Goal: Task Accomplishment & Management: Manage account settings

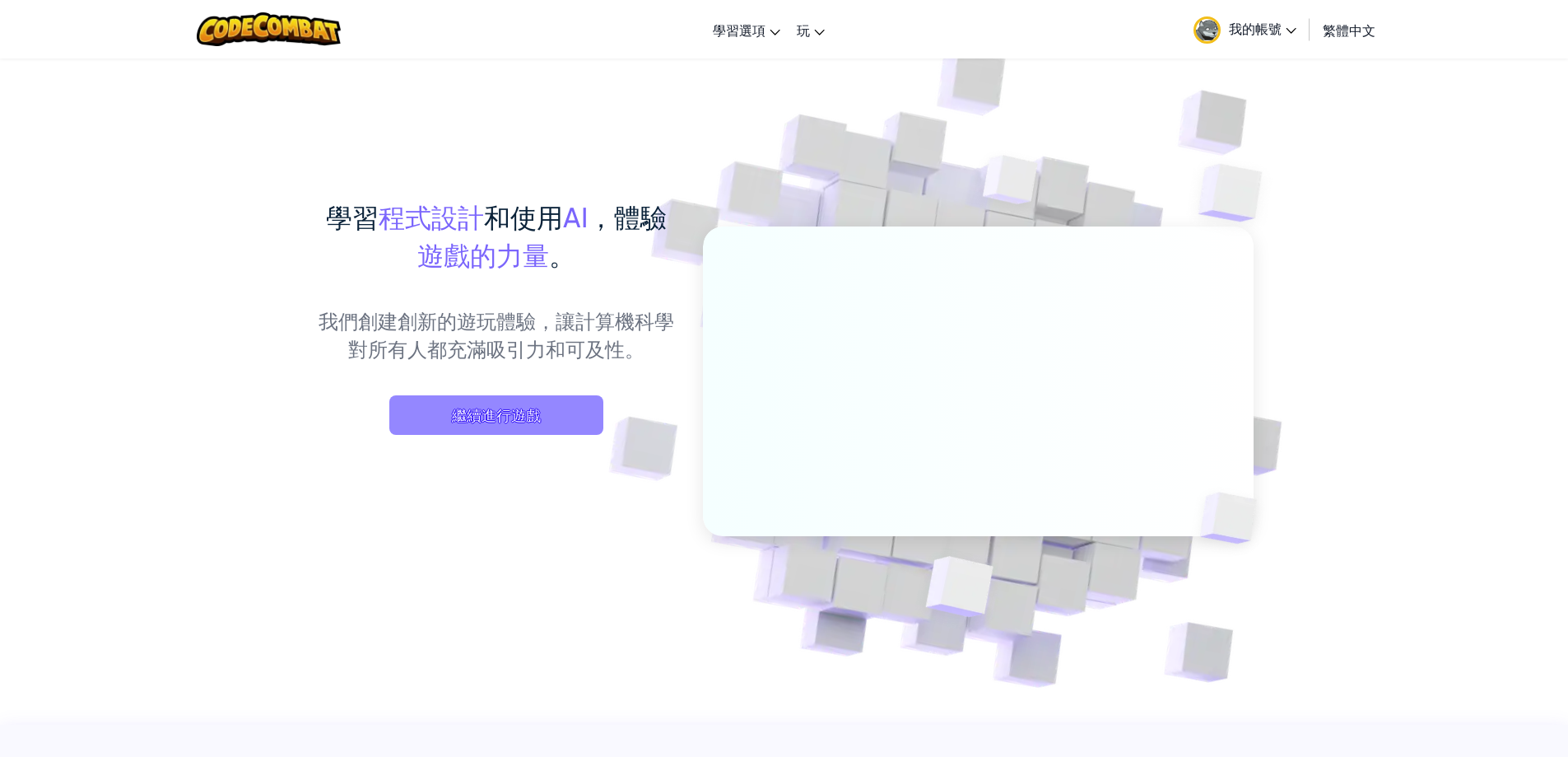
click at [465, 420] on span "繼續進行遊戲" at bounding box center [495, 415] width 214 height 40
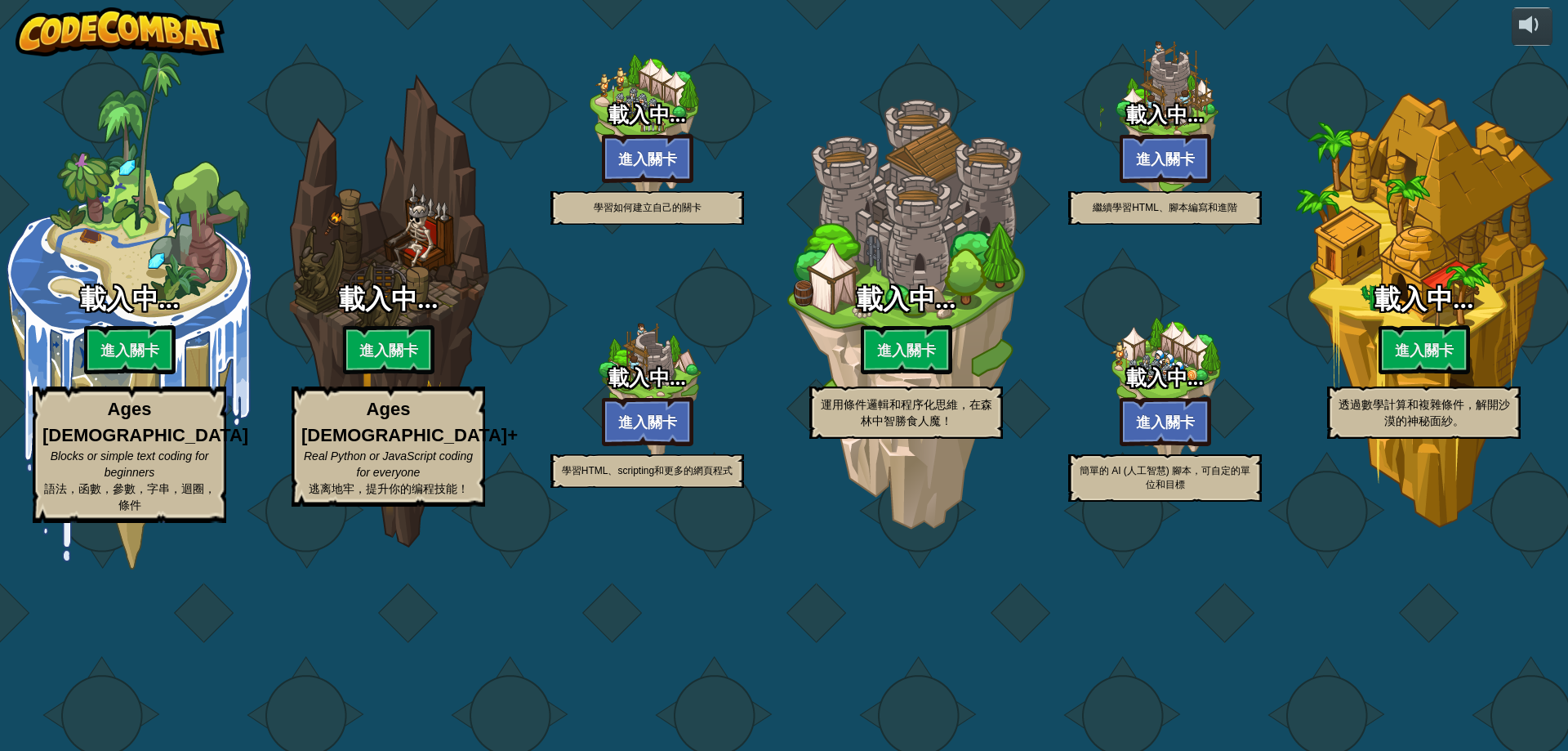
select select "zh-HANT"
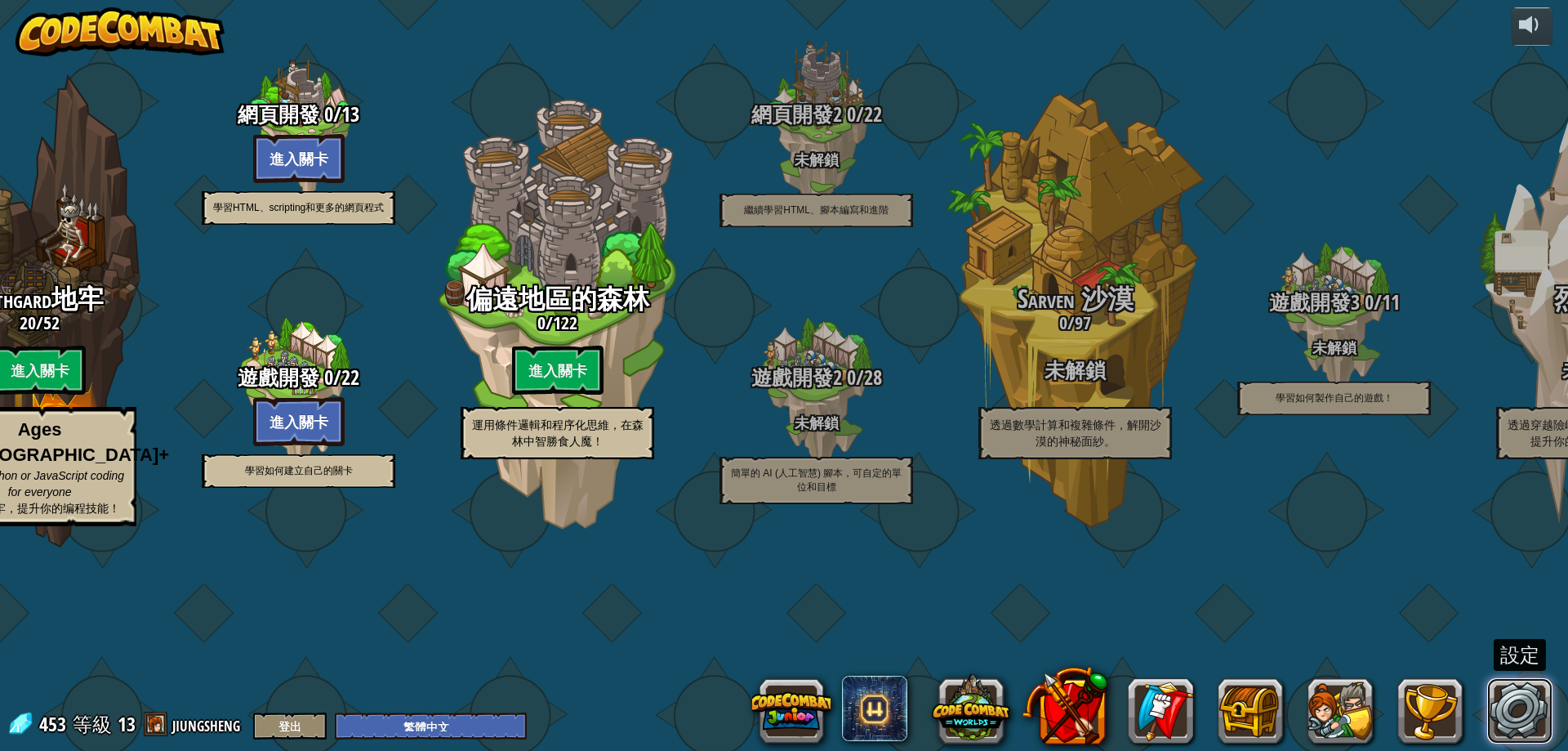
click at [1498, 710] on link at bounding box center [1520, 711] width 66 height 66
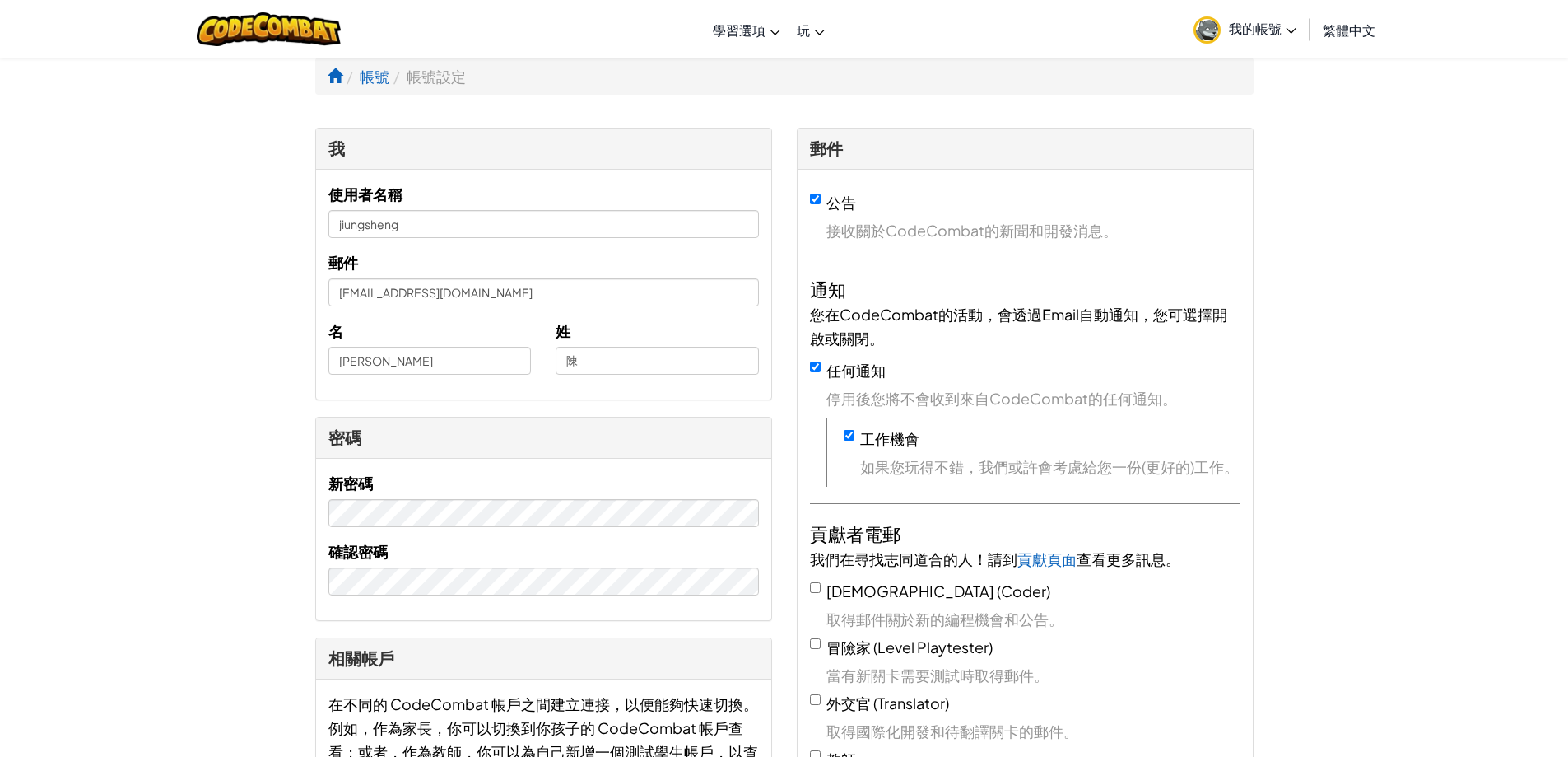
click at [1270, 36] on span "我的帳號" at bounding box center [1262, 28] width 67 height 18
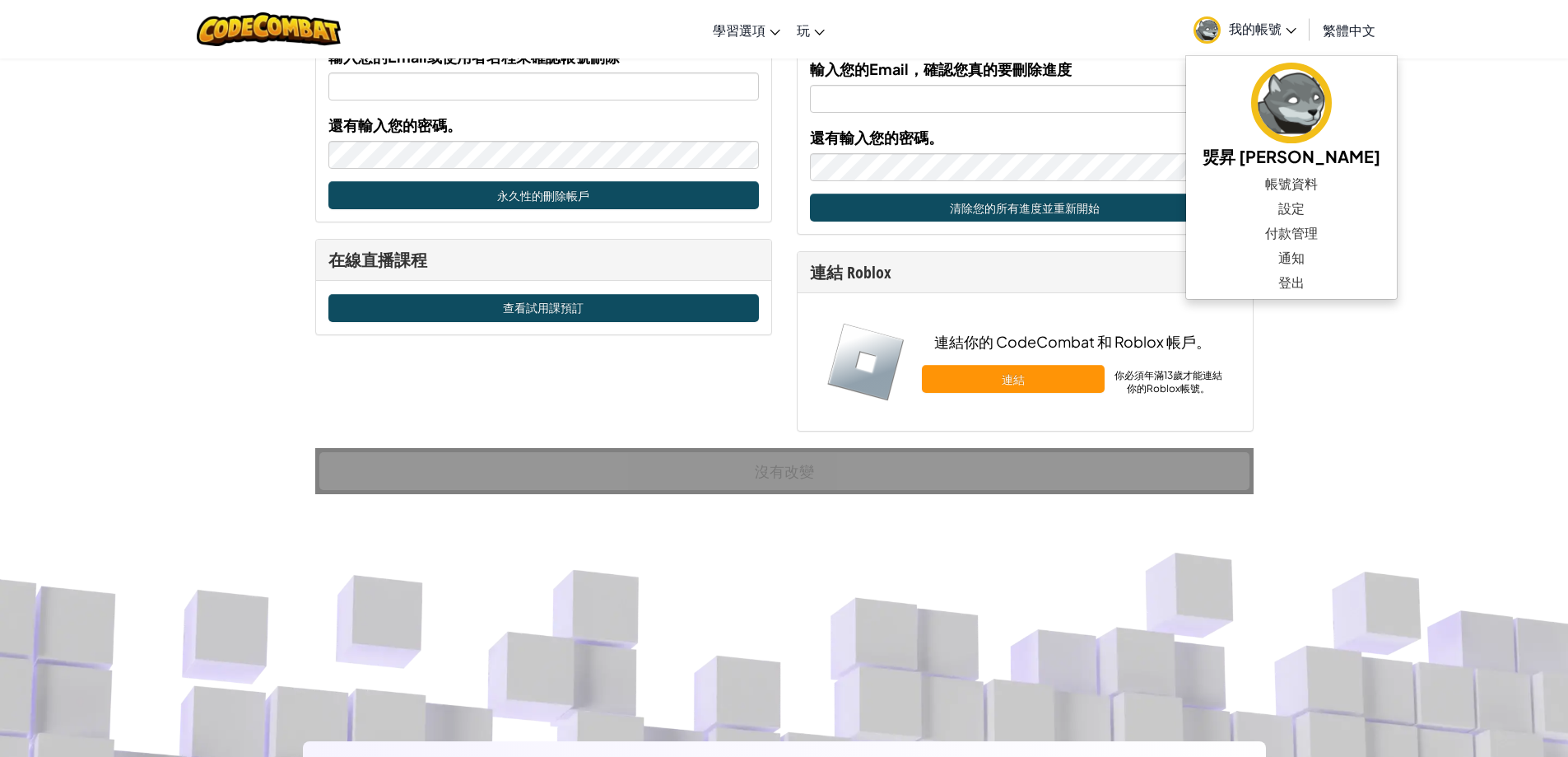
scroll to position [906, 0]
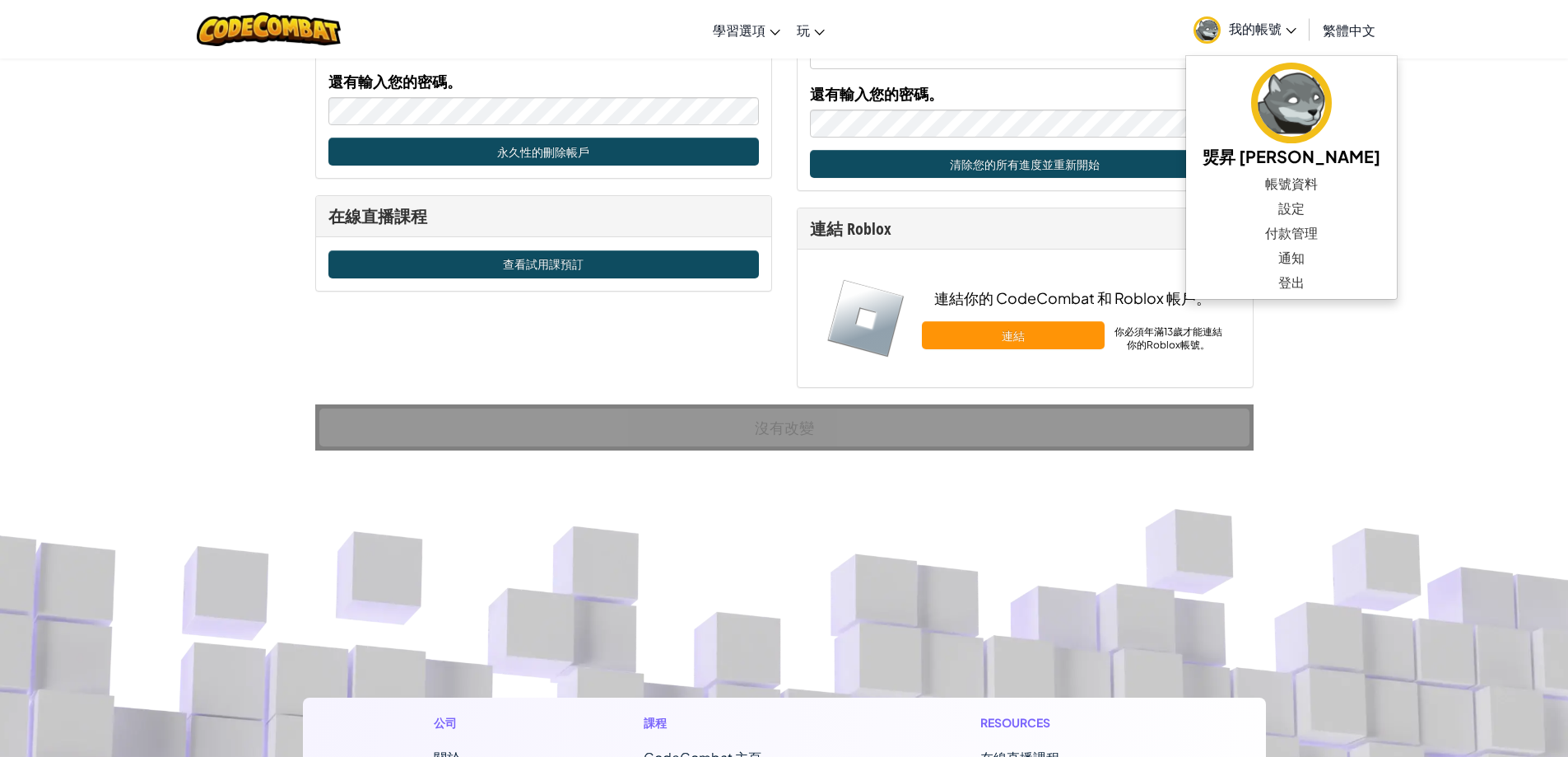
click at [1292, 28] on icon at bounding box center [1291, 31] width 11 height 6
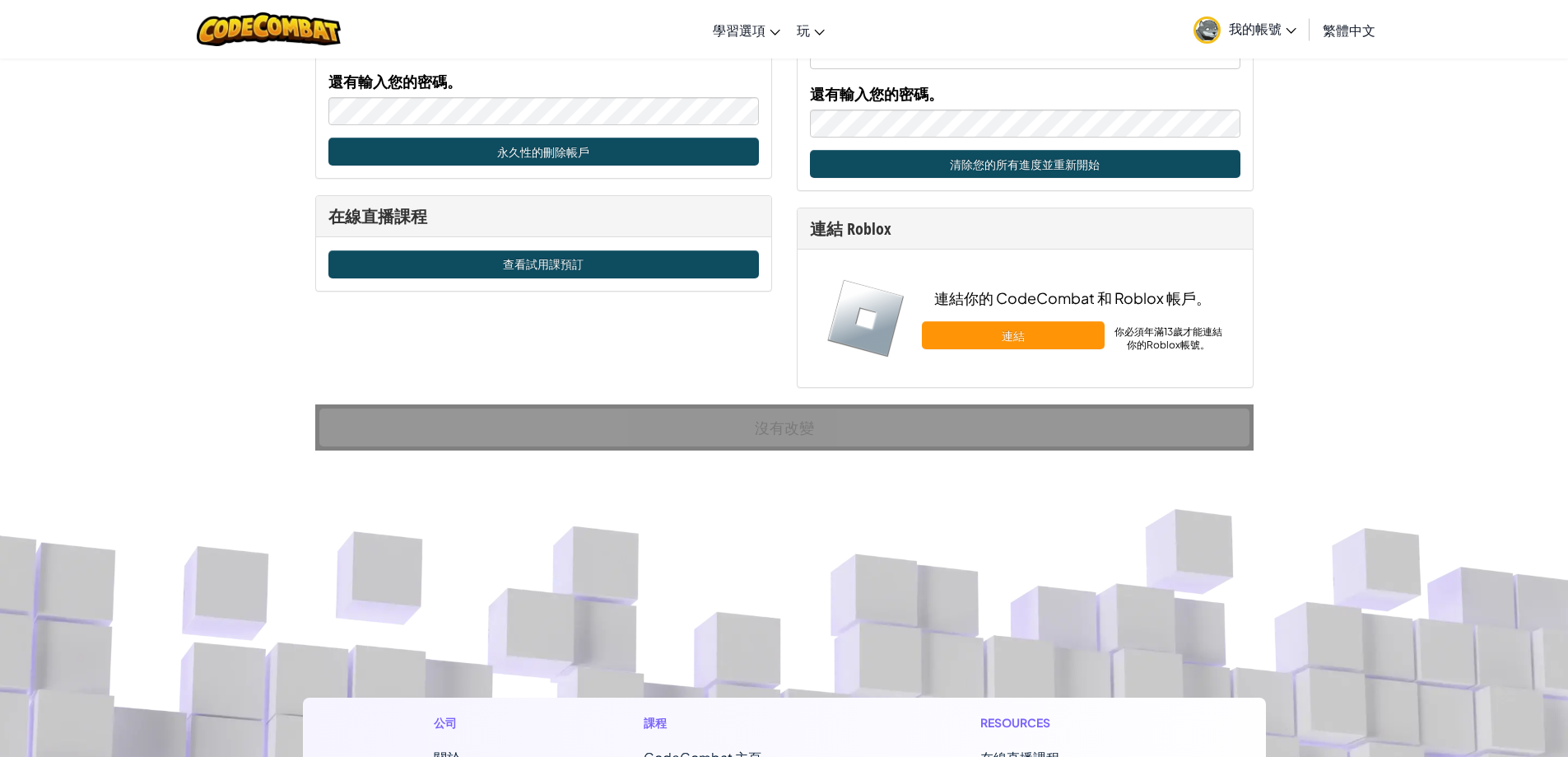
click at [1289, 29] on icon at bounding box center [1291, 31] width 11 height 6
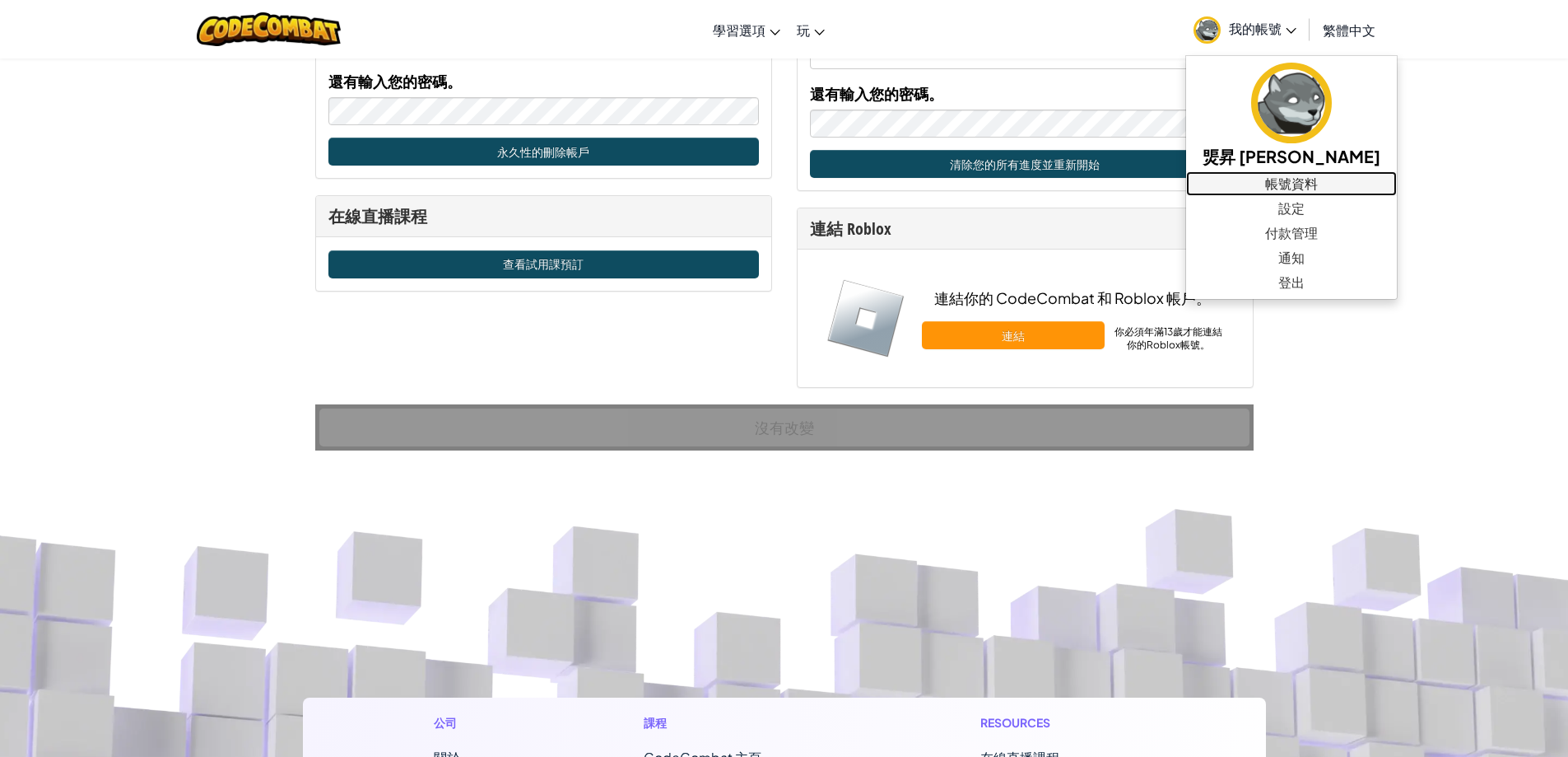
click at [1255, 180] on link "帳號資料" at bounding box center [1291, 183] width 211 height 24
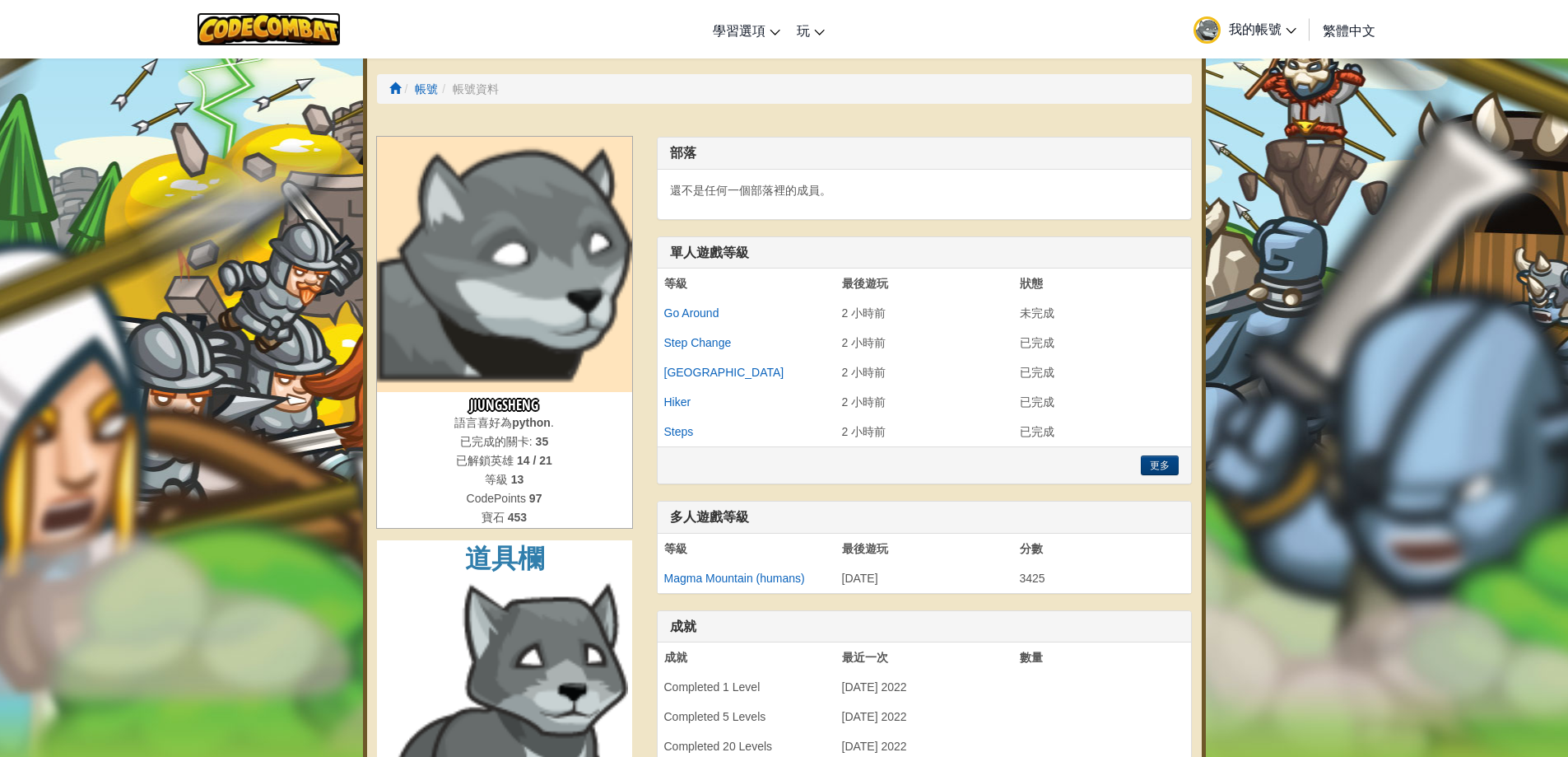
click at [301, 28] on img at bounding box center [269, 29] width 144 height 34
